Goal: Find specific page/section: Find specific page/section

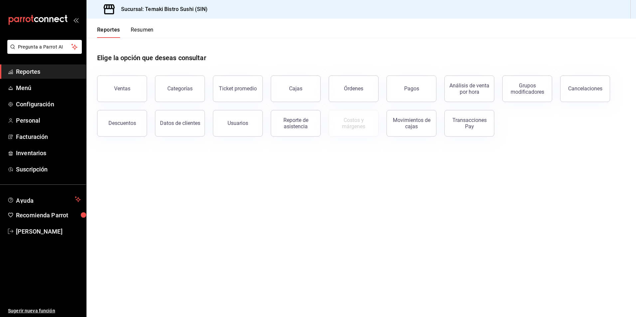
click at [143, 28] on button "Resumen" at bounding box center [142, 32] width 23 height 11
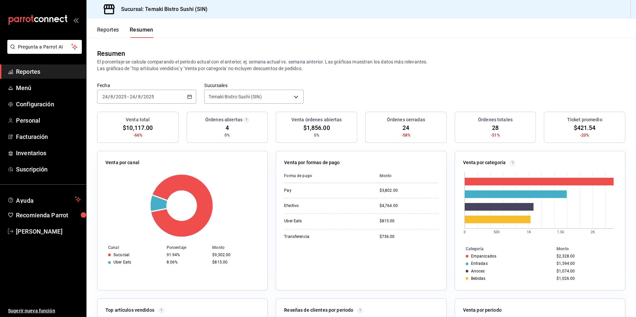
click at [110, 27] on button "Reportes" at bounding box center [108, 32] width 22 height 11
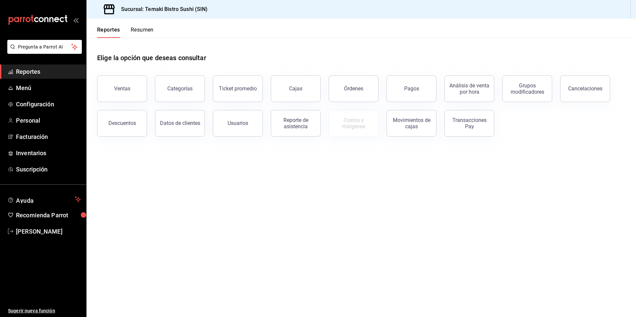
click at [134, 29] on button "Resumen" at bounding box center [142, 32] width 23 height 11
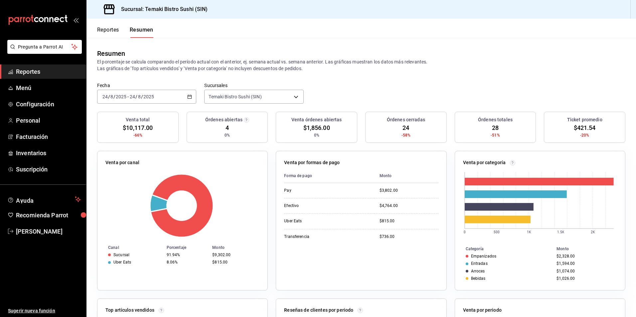
click at [113, 28] on button "Reportes" at bounding box center [108, 32] width 22 height 11
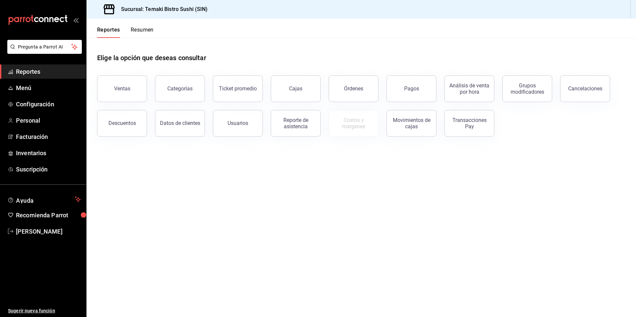
click at [156, 30] on header "Reportes Resumen" at bounding box center [360, 28] width 549 height 19
click at [151, 30] on button "Resumen" at bounding box center [142, 32] width 23 height 11
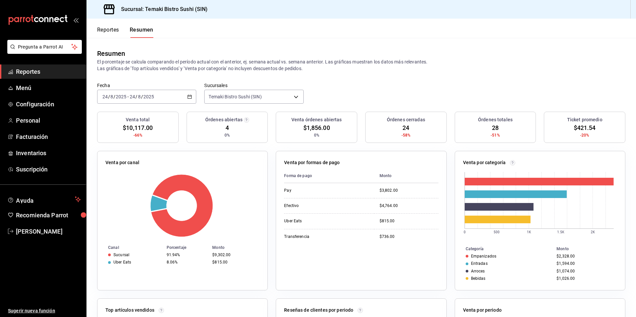
click at [120, 32] on div "Reportes Resumen" at bounding box center [125, 32] width 56 height 11
click at [118, 30] on button "Reportes" at bounding box center [108, 32] width 22 height 11
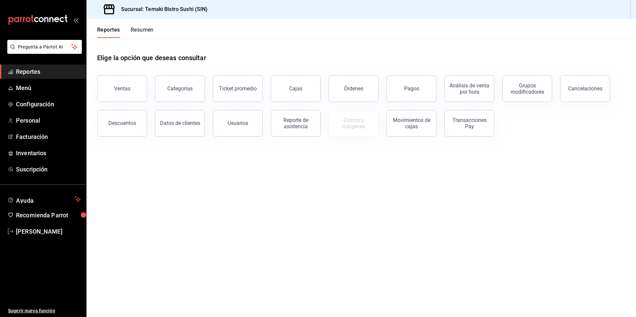
click at [146, 29] on button "Resumen" at bounding box center [142, 32] width 23 height 11
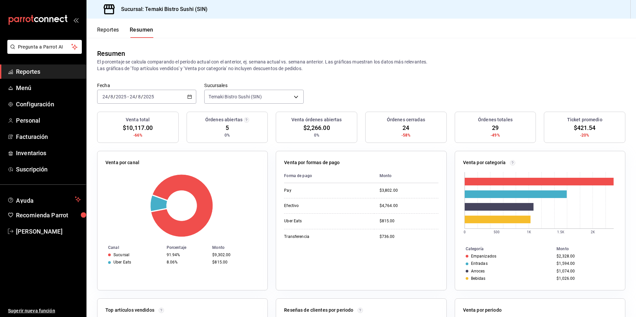
click at [108, 30] on button "Reportes" at bounding box center [108, 32] width 22 height 11
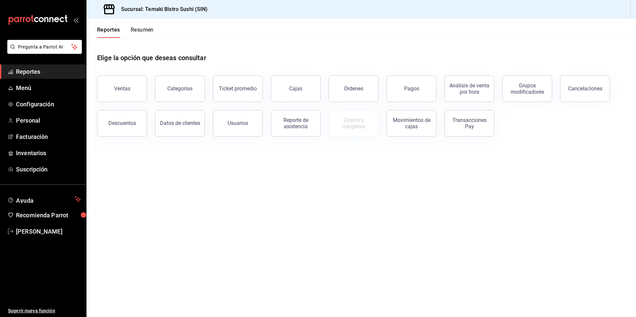
click at [163, 34] on header "Reportes Resumen" at bounding box center [360, 28] width 549 height 19
click at [143, 34] on button "Resumen" at bounding box center [142, 32] width 23 height 11
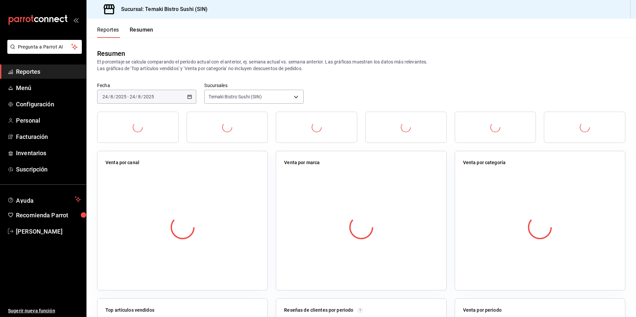
click at [143, 34] on button "Resumen" at bounding box center [142, 32] width 24 height 11
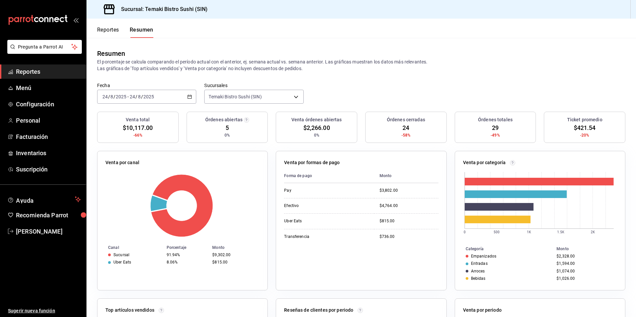
click at [121, 29] on div "Reportes Resumen" at bounding box center [125, 32] width 56 height 11
click at [117, 30] on button "Reportes" at bounding box center [108, 32] width 22 height 11
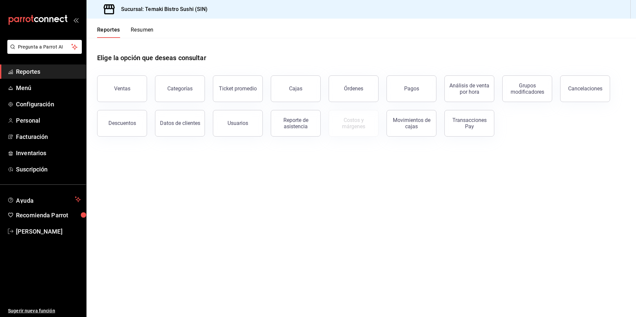
click at [136, 31] on button "Resumen" at bounding box center [142, 32] width 23 height 11
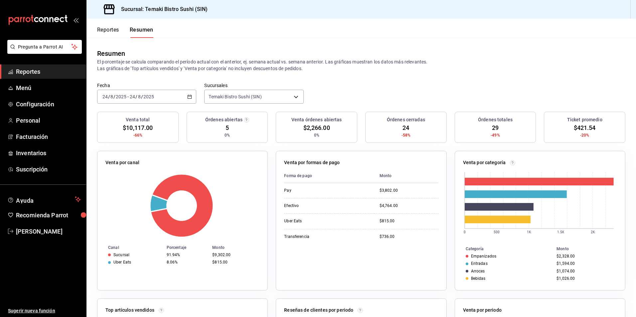
click at [190, 97] on icon "button" at bounding box center [189, 96] width 5 height 5
click at [138, 194] on span "Rango de fechas" at bounding box center [129, 191] width 52 height 7
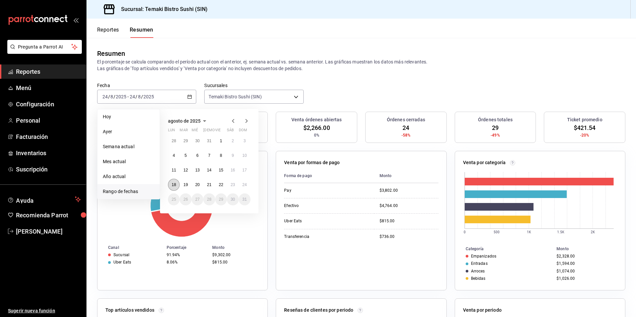
click at [176, 190] on button "18" at bounding box center [174, 185] width 12 height 12
click at [240, 186] on button "24" at bounding box center [245, 185] width 12 height 12
